Goal: Task Accomplishment & Management: Manage account settings

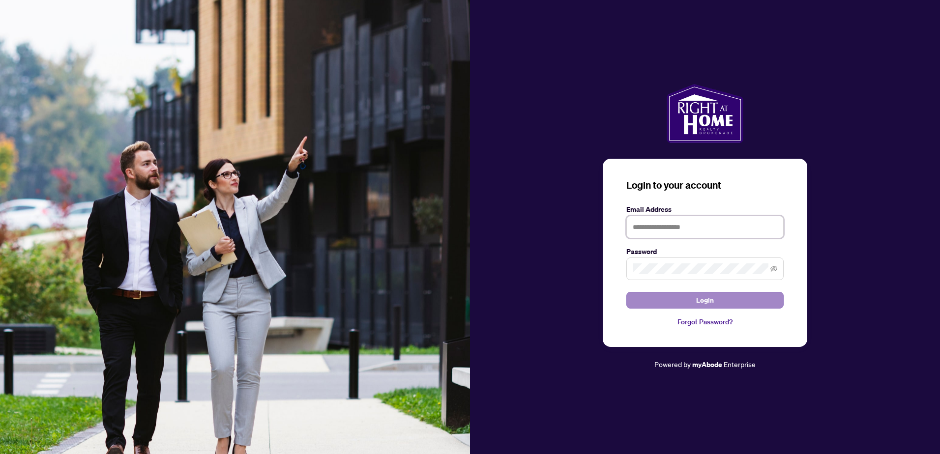
type input "**********"
click at [720, 305] on button "Login" at bounding box center [705, 300] width 157 height 17
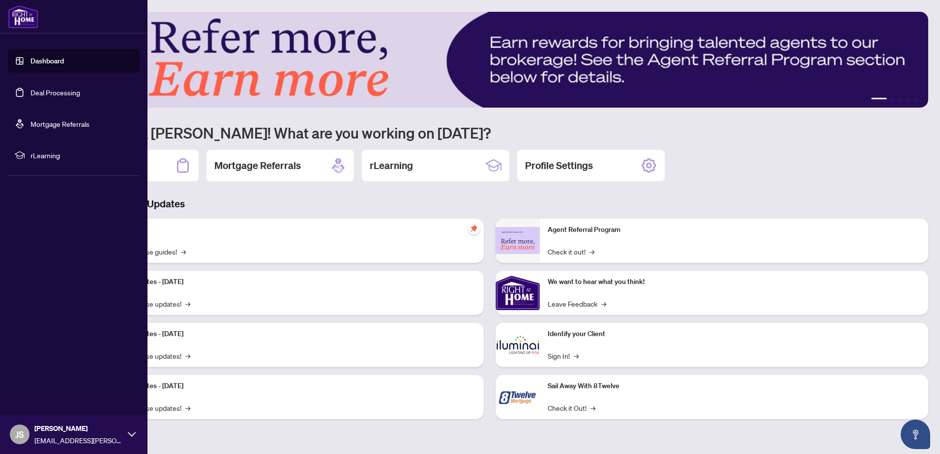
click at [30, 60] on link "Dashboard" at bounding box center [46, 61] width 33 height 9
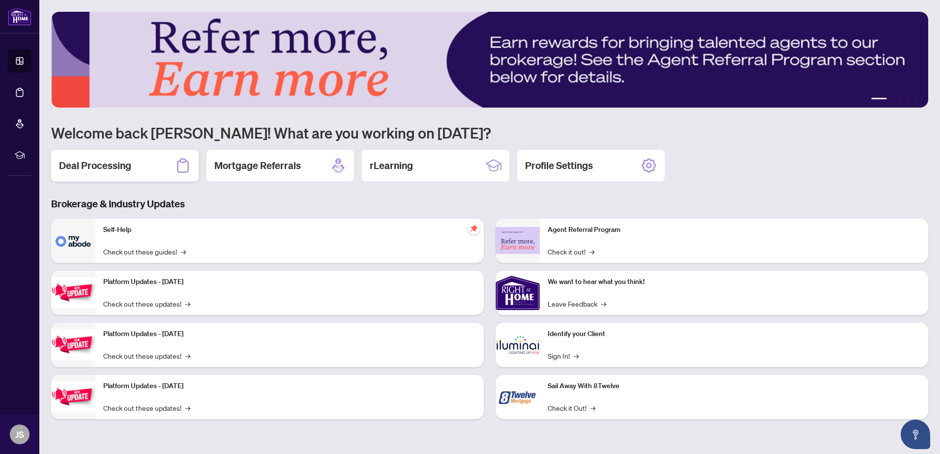
click at [97, 161] on h2 "Deal Processing" at bounding box center [95, 166] width 72 height 14
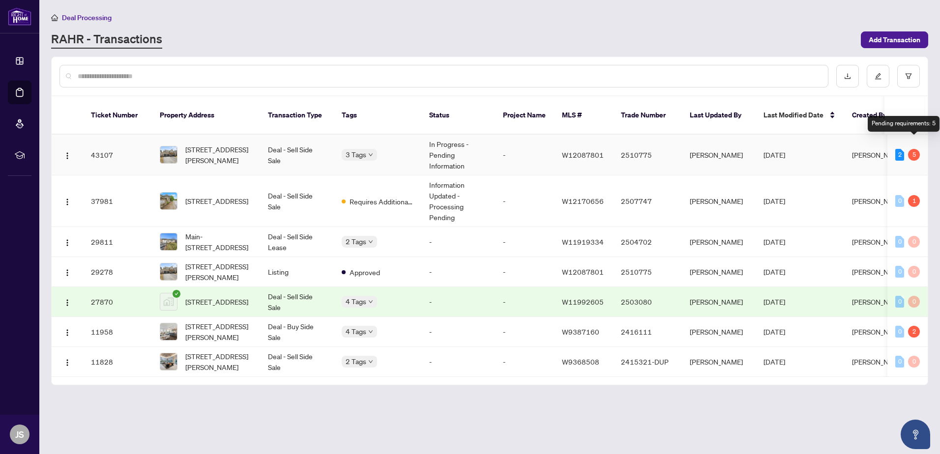
click at [914, 149] on div "5" at bounding box center [914, 155] width 12 height 12
click at [915, 149] on div "5" at bounding box center [914, 155] width 12 height 12
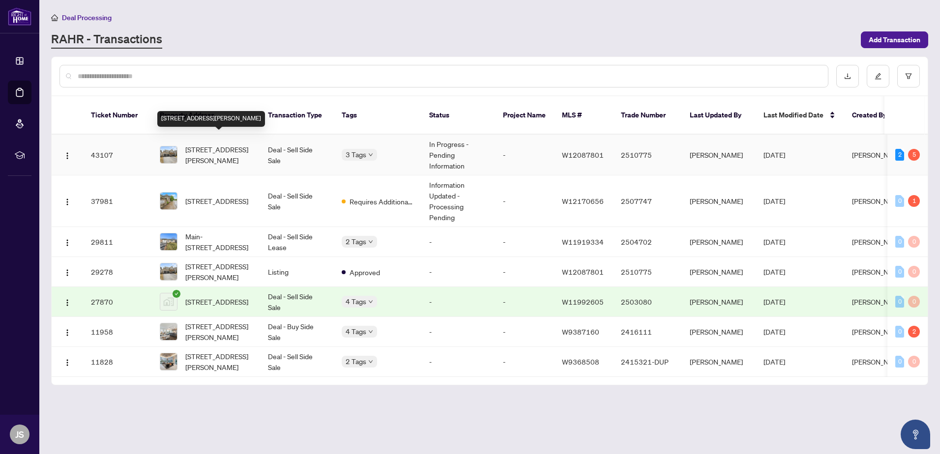
click at [208, 144] on span "[STREET_ADDRESS][PERSON_NAME]" at bounding box center [218, 155] width 67 height 22
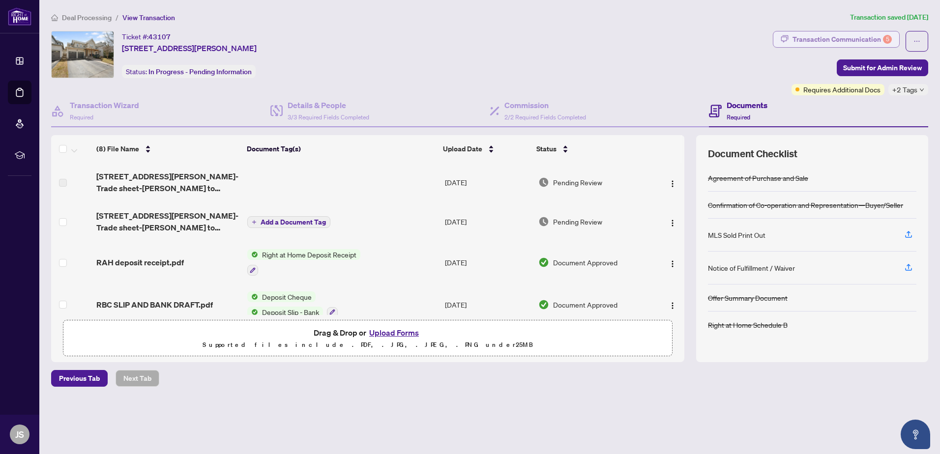
click at [805, 41] on div "Transaction Communication 5" at bounding box center [842, 39] width 99 height 16
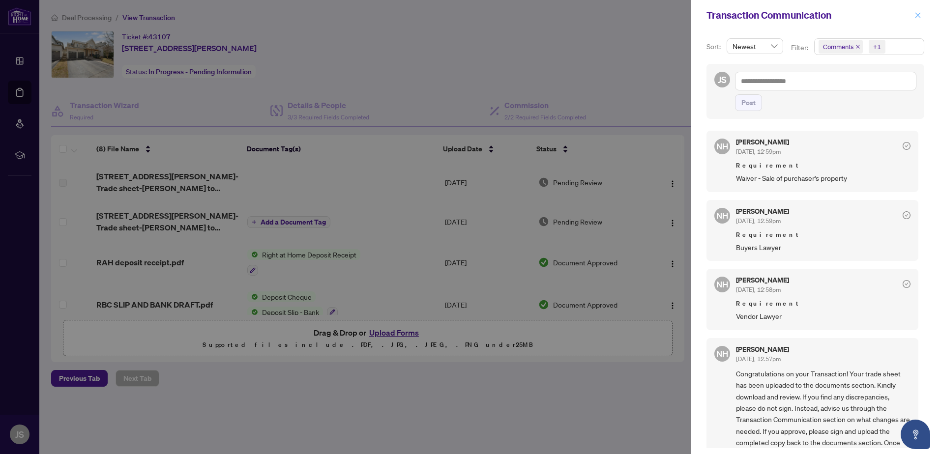
click at [914, 18] on button "button" at bounding box center [918, 15] width 13 height 12
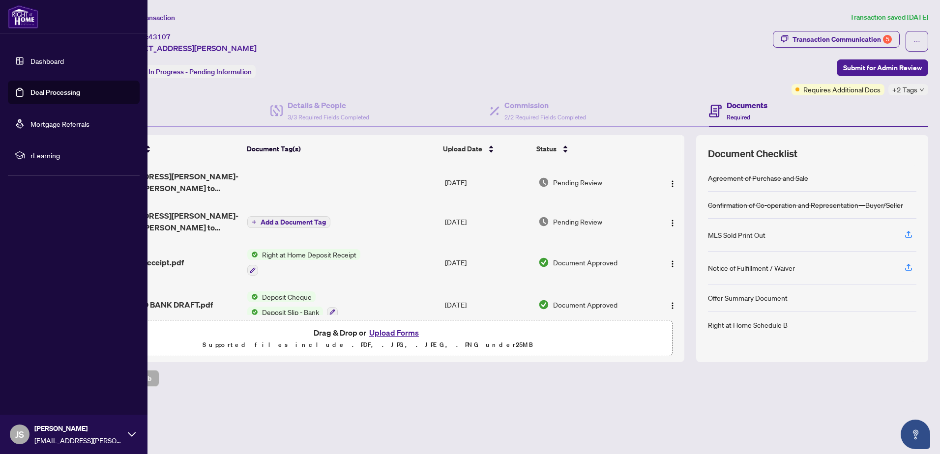
click at [30, 57] on link "Dashboard" at bounding box center [46, 61] width 33 height 9
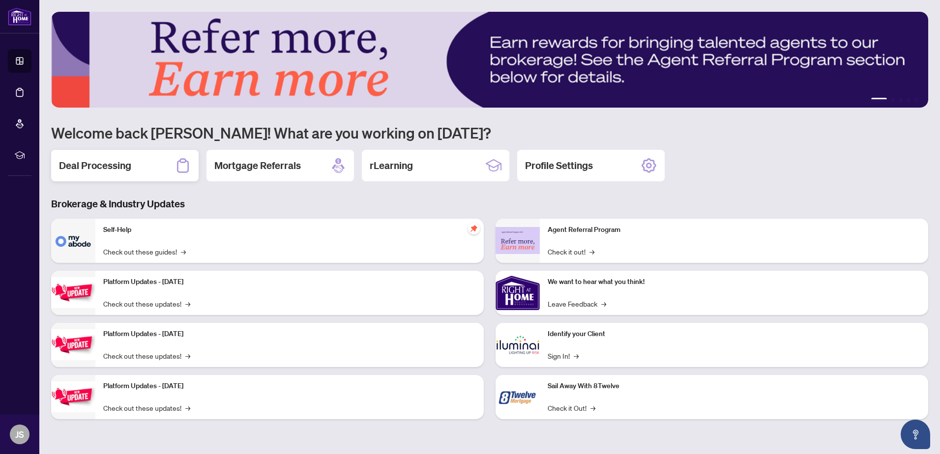
click at [148, 161] on div "Deal Processing" at bounding box center [125, 165] width 148 height 31
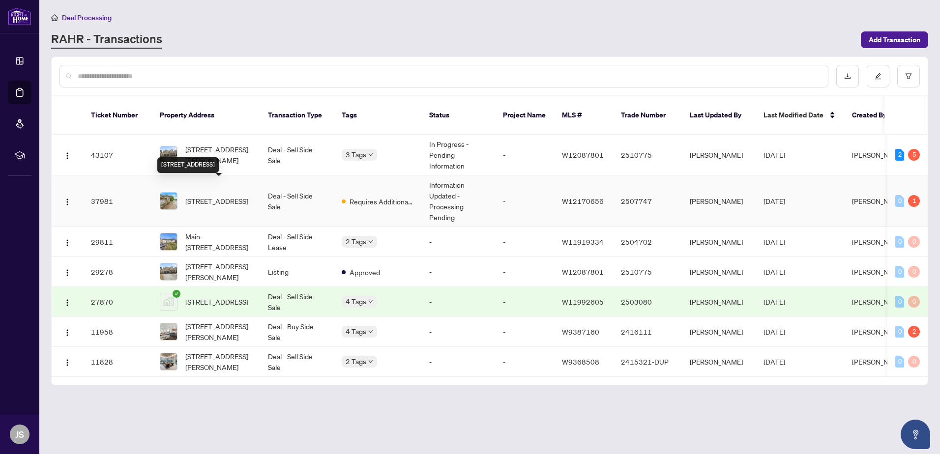
click at [203, 196] on span "[STREET_ADDRESS]" at bounding box center [216, 201] width 63 height 11
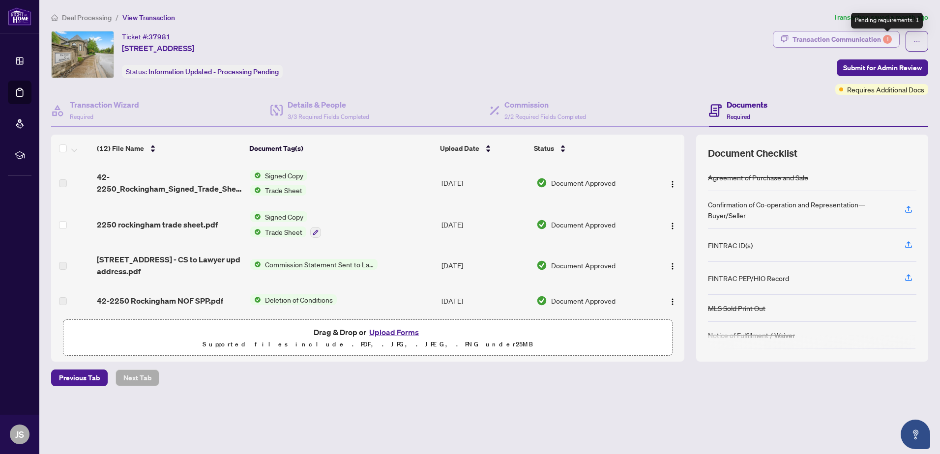
click at [889, 38] on div "1" at bounding box center [887, 39] width 9 height 9
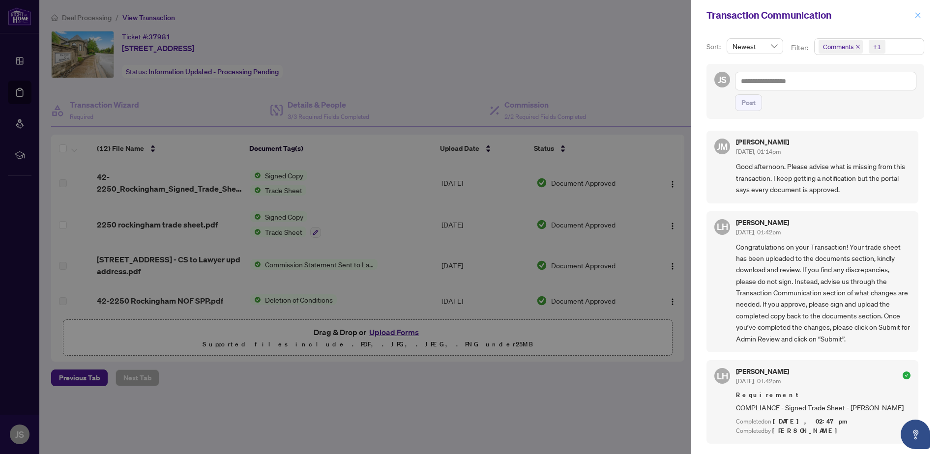
click at [919, 19] on icon "close" at bounding box center [918, 15] width 7 height 7
